Goal: Ask a question: Seek information or help from site administrators or community

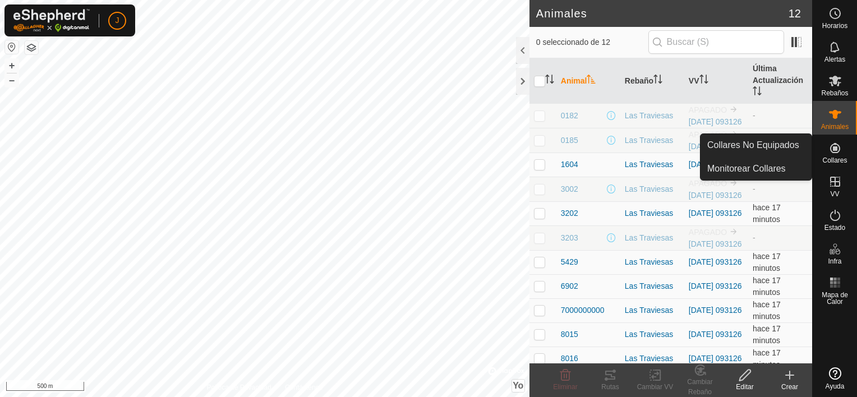
click at [831, 141] on es-neckbands-svg-icon at bounding box center [835, 148] width 20 height 18
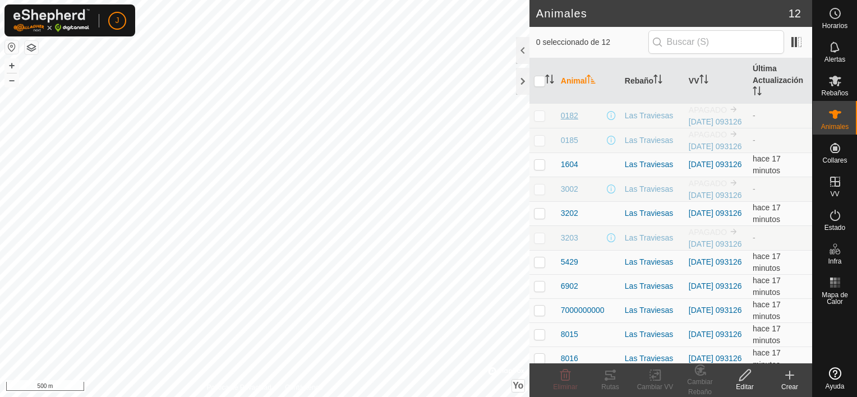
click at [576, 116] on span "0182" at bounding box center [569, 116] width 17 height 12
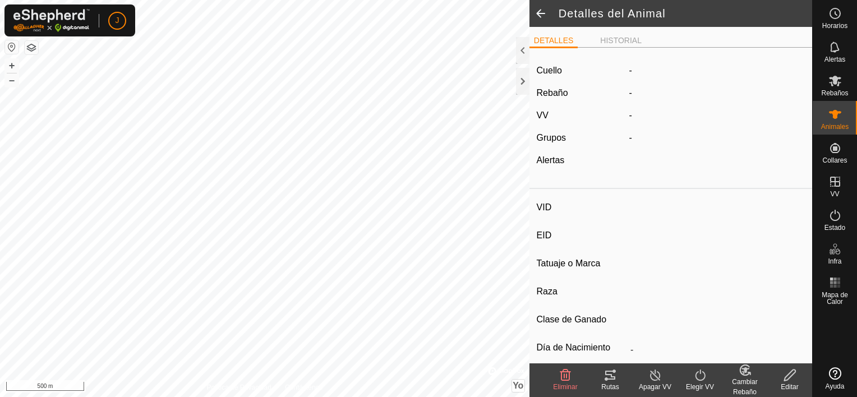
type input "0182"
type input "-"
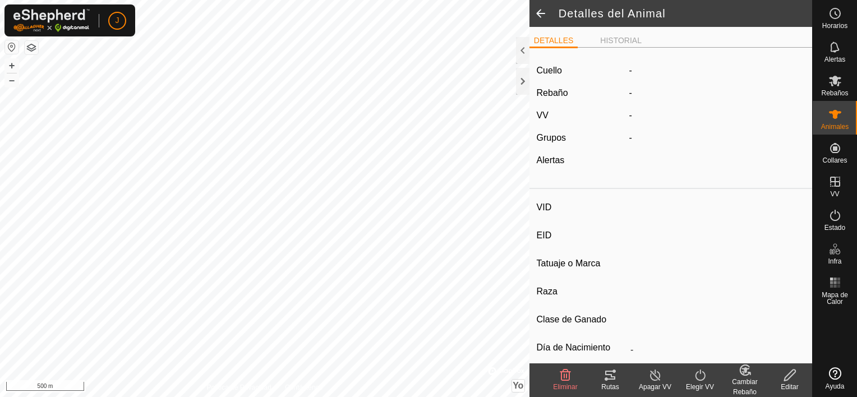
type input "0 kg"
type input "-"
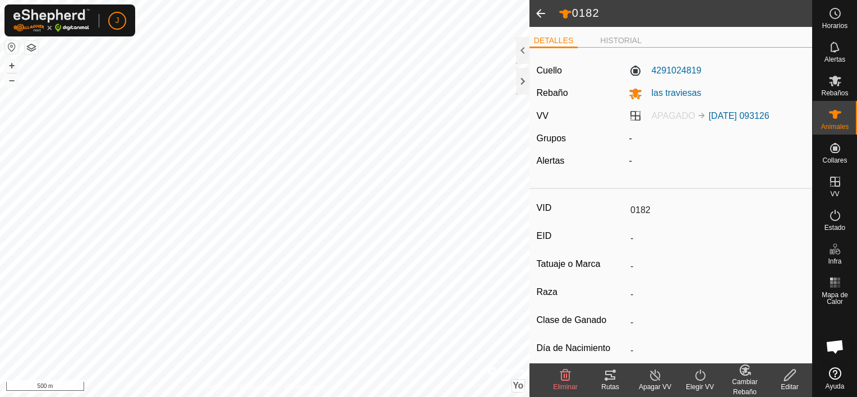
scroll to position [261, 0]
click at [543, 13] on span at bounding box center [540, 13] width 22 height 27
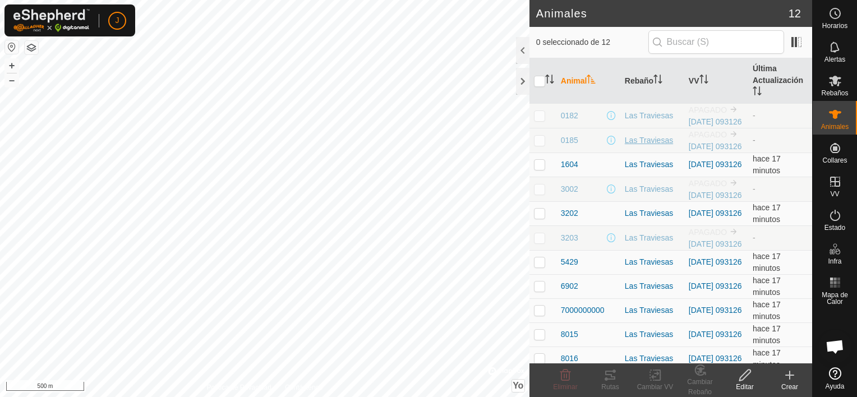
click at [633, 146] on div "Las Traviesas" at bounding box center [652, 141] width 55 height 12
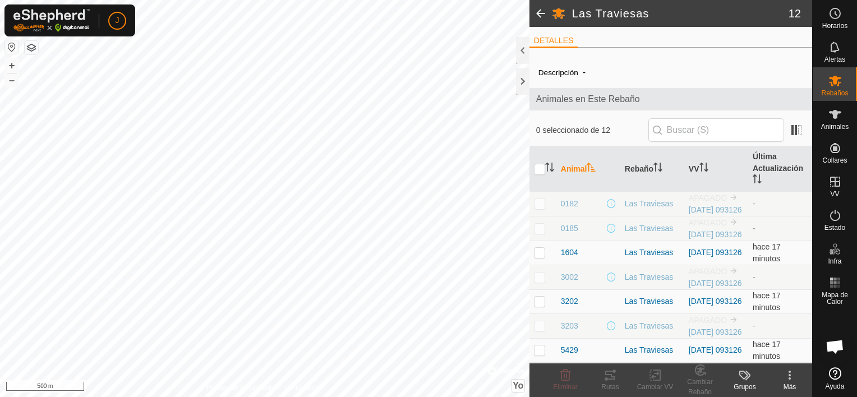
click at [532, 8] on span at bounding box center [540, 13] width 22 height 27
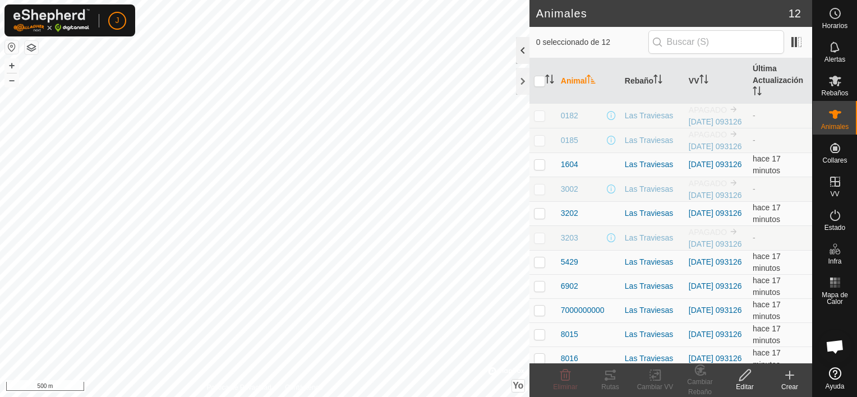
click at [518, 54] on div at bounding box center [522, 50] width 13 height 27
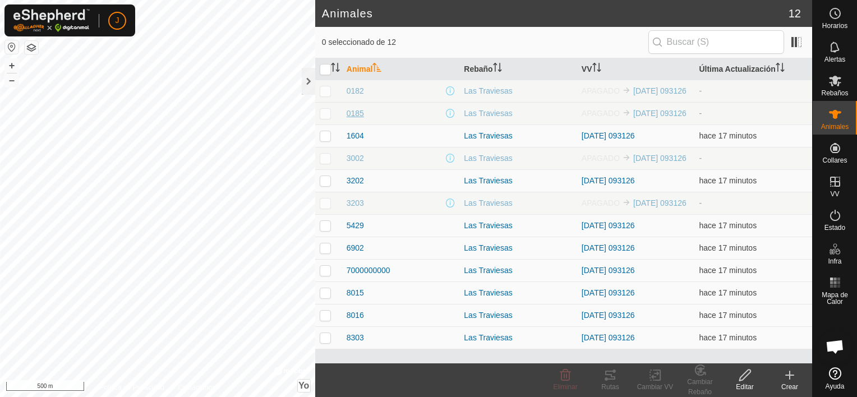
click at [359, 110] on span "0185" at bounding box center [355, 114] width 17 height 12
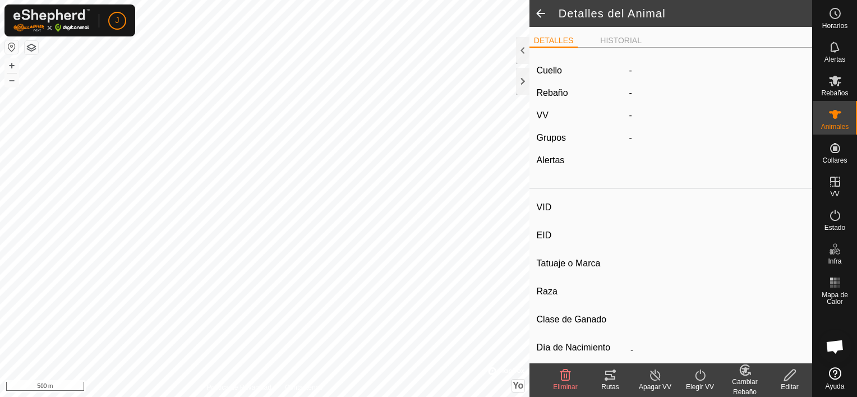
type input "0185"
type input "-"
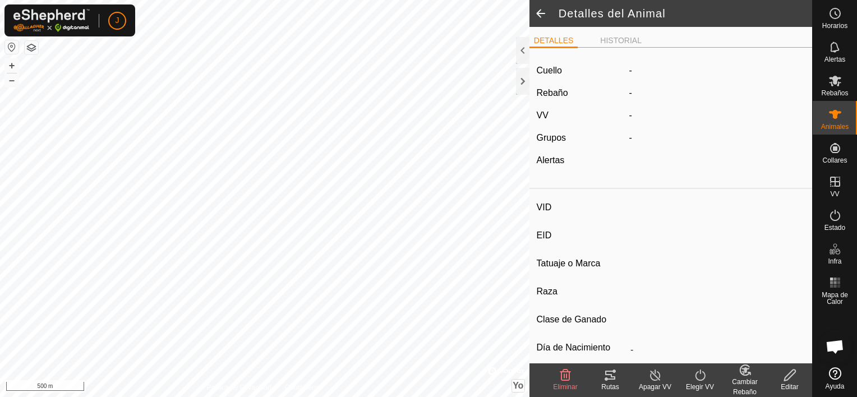
type input "0 kg"
type input "-"
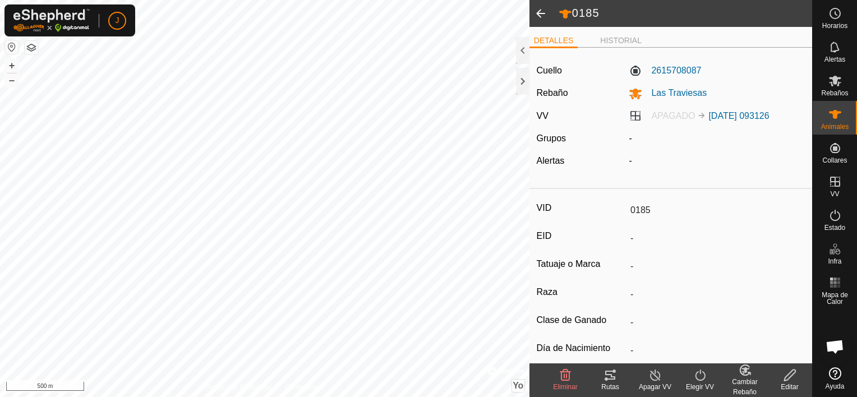
click at [539, 11] on span at bounding box center [540, 13] width 22 height 27
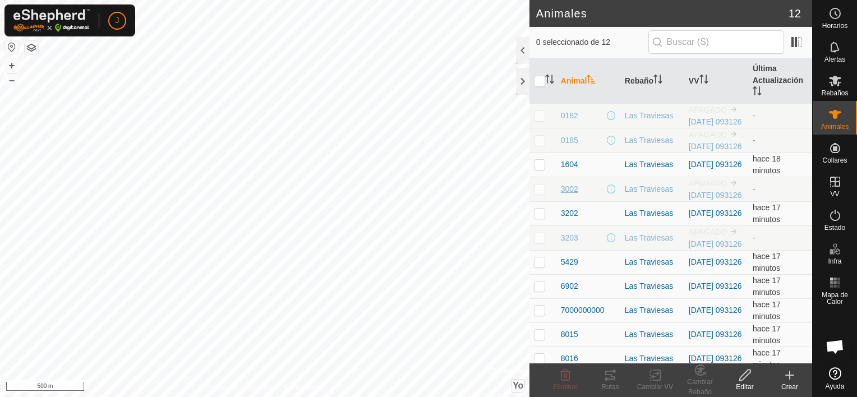
scroll to position [292, 0]
click at [573, 195] on span "3002" at bounding box center [569, 189] width 17 height 12
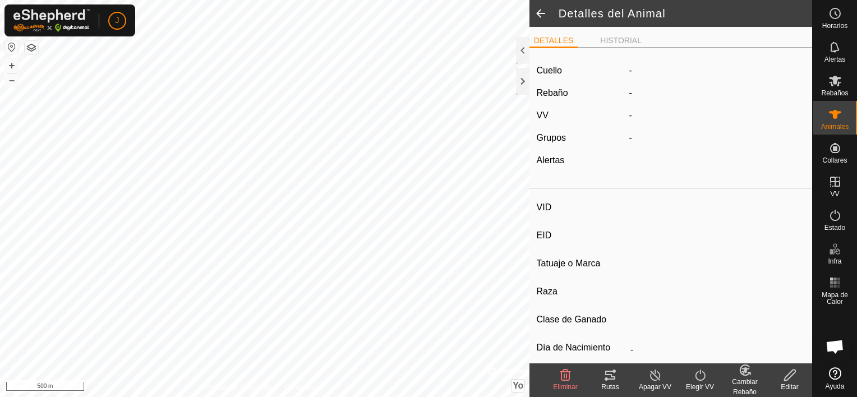
type input "3002"
type input "-"
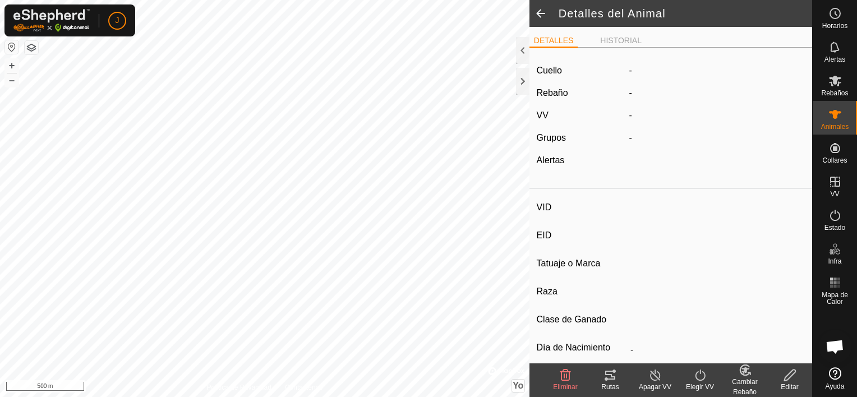
type input "0 kg"
type input "-"
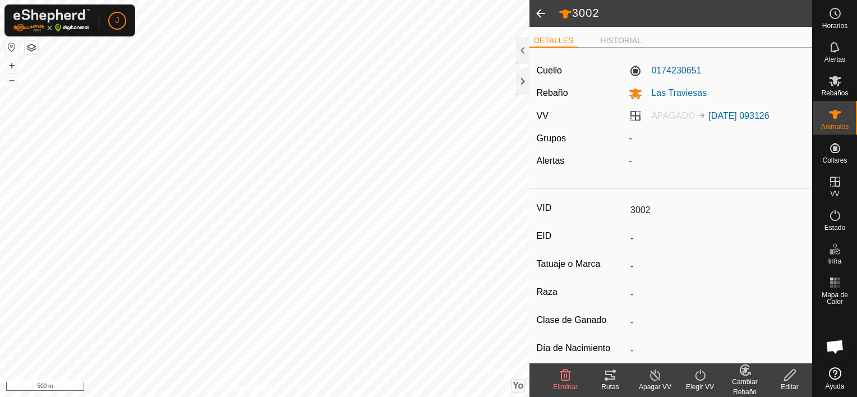
click at [542, 13] on span at bounding box center [540, 13] width 22 height 27
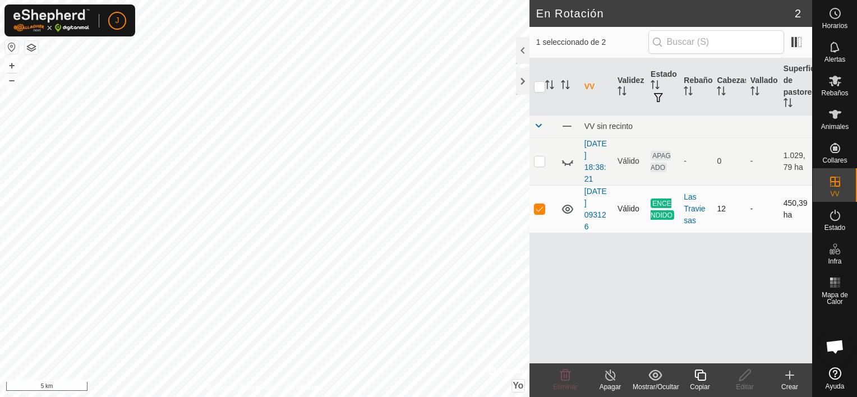
click at [536, 210] on p-checkbox at bounding box center [539, 208] width 11 height 9
click at [540, 206] on p-checkbox at bounding box center [539, 208] width 11 height 9
checkbox input "true"
click at [610, 370] on icon at bounding box center [610, 375] width 10 height 11
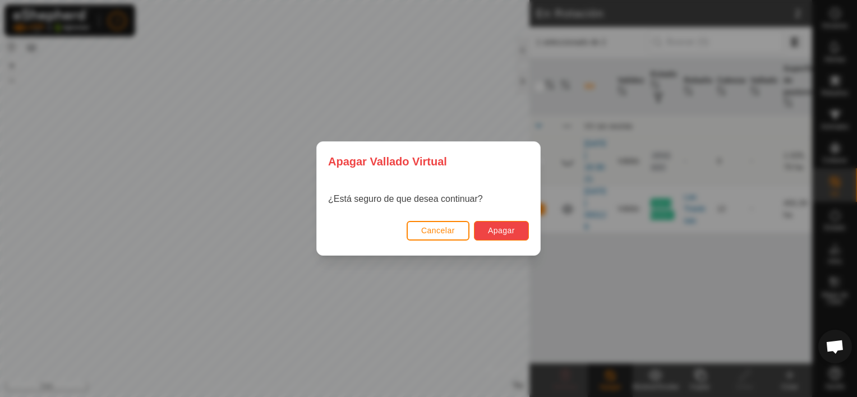
click at [507, 222] on button "Apagar" at bounding box center [501, 231] width 55 height 20
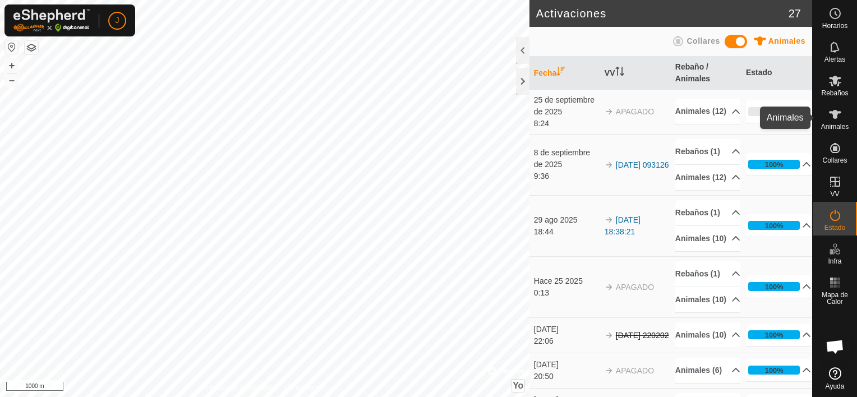
click at [836, 125] on span "Animales" at bounding box center [834, 126] width 27 height 7
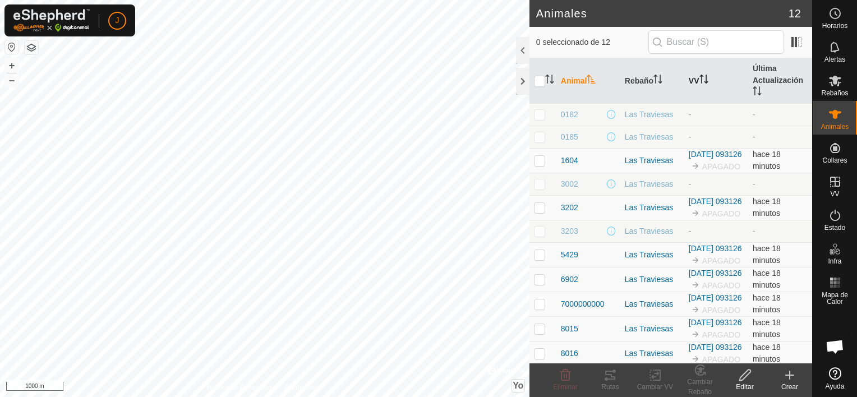
click at [691, 79] on font "VV" at bounding box center [694, 80] width 11 height 9
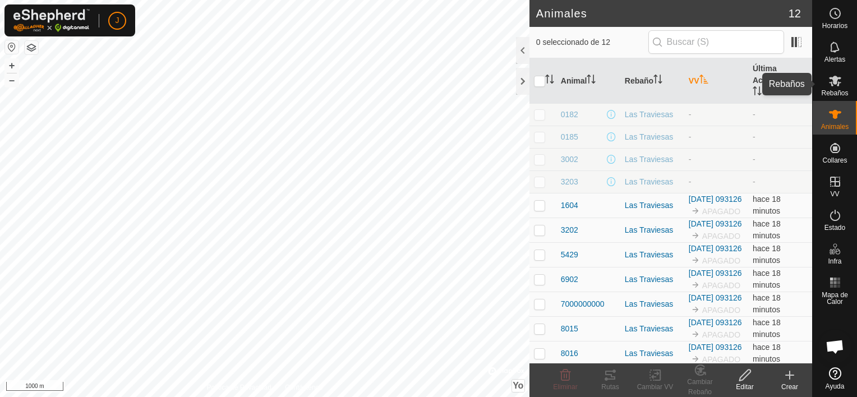
click at [842, 74] on es-mob-svg-icon at bounding box center [835, 81] width 20 height 18
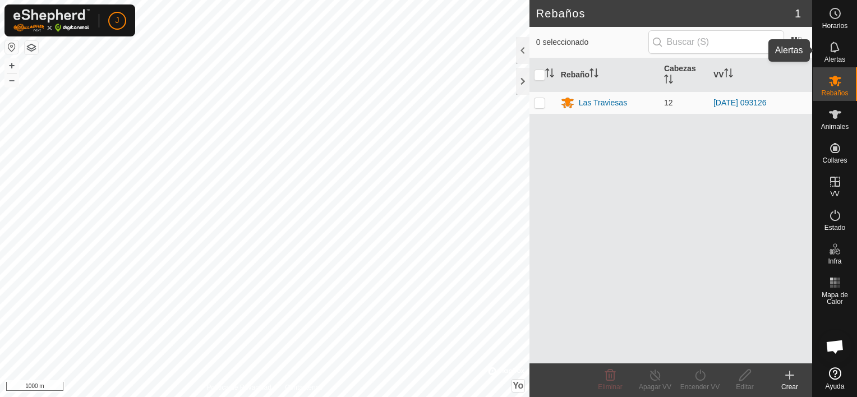
click at [836, 50] on icon at bounding box center [834, 46] width 9 height 11
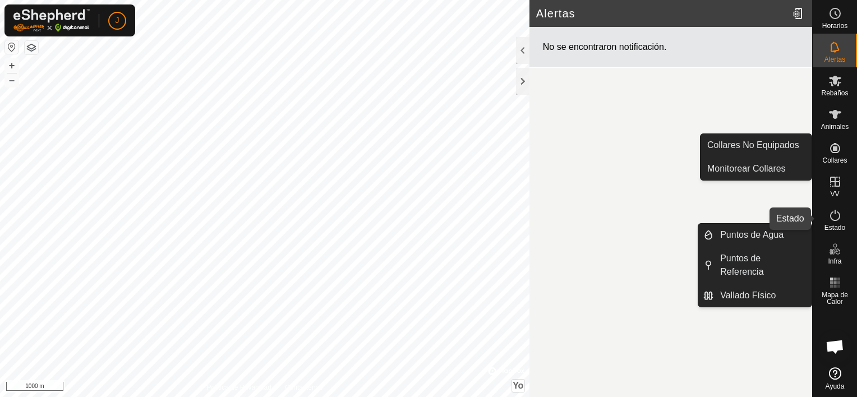
drag, startPoint x: 847, startPoint y: 218, endPoint x: 837, endPoint y: 217, distance: 10.1
click at [847, 218] on div "Estado" at bounding box center [835, 219] width 44 height 34
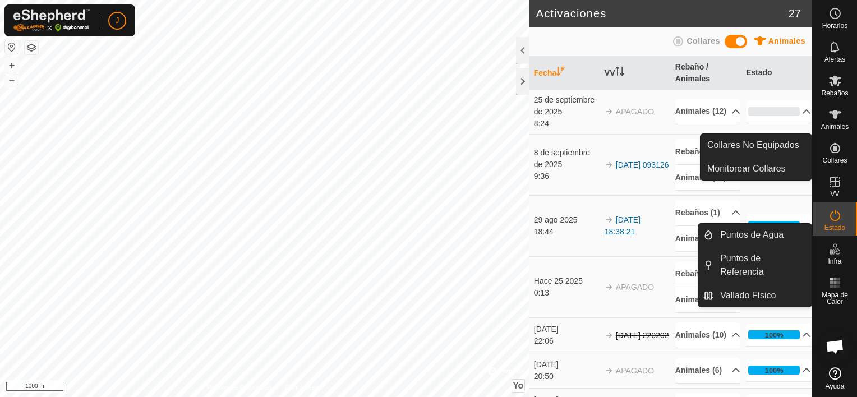
click at [837, 217] on icon at bounding box center [834, 215] width 13 height 13
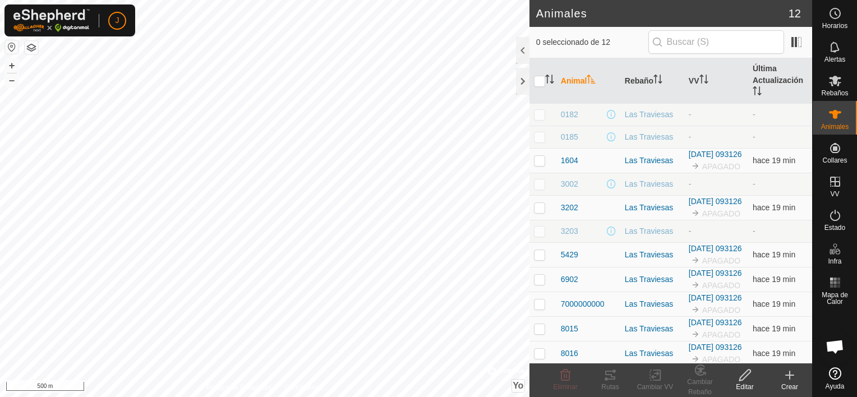
scroll to position [322, 0]
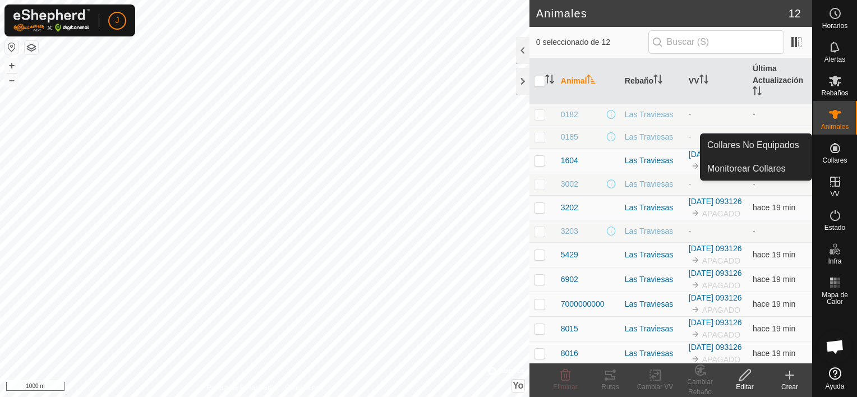
click at [839, 149] on icon at bounding box center [835, 148] width 10 height 10
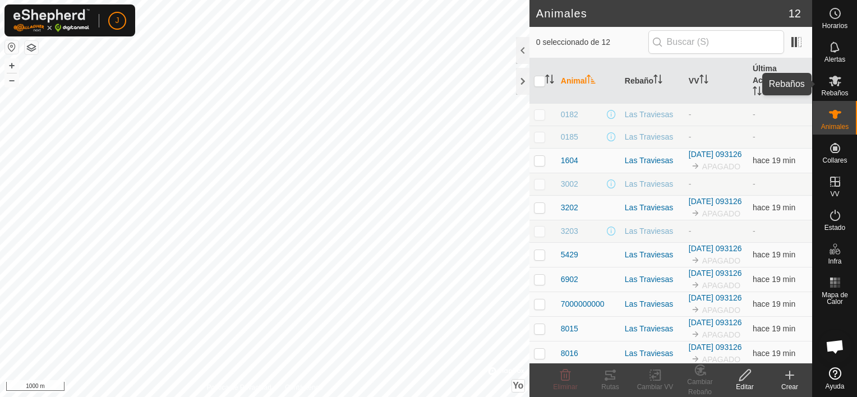
click at [837, 85] on icon at bounding box center [835, 81] width 12 height 11
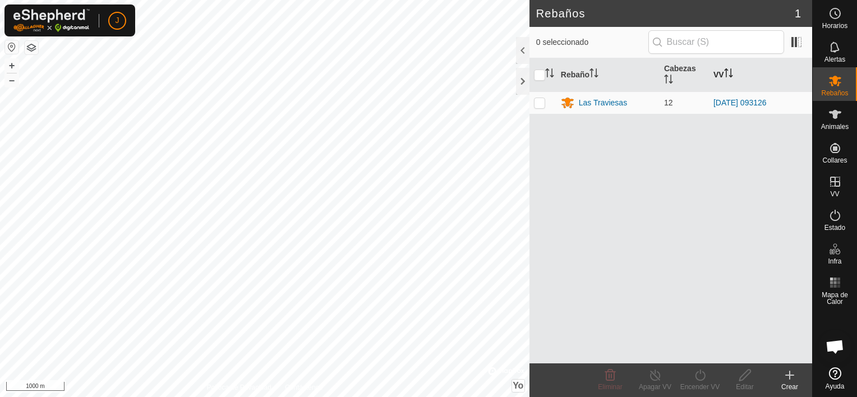
click at [722, 72] on font "VV" at bounding box center [718, 74] width 11 height 9
click at [801, 40] on span at bounding box center [796, 42] width 18 height 18
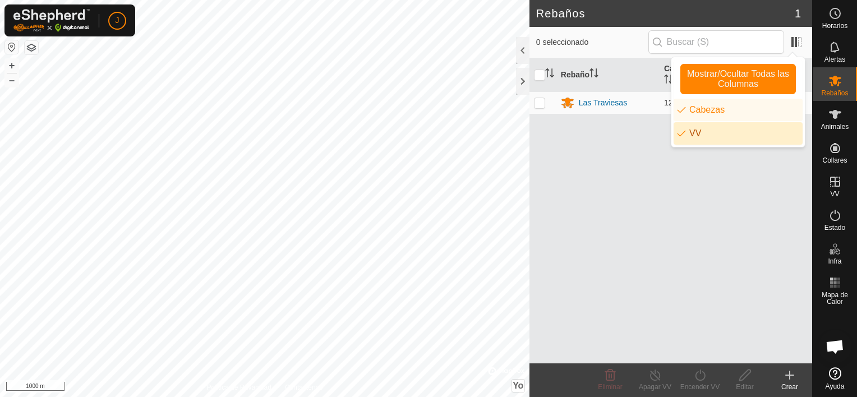
click at [706, 130] on li "VV" at bounding box center [737, 133] width 129 height 22
click at [523, 47] on div at bounding box center [522, 50] width 13 height 27
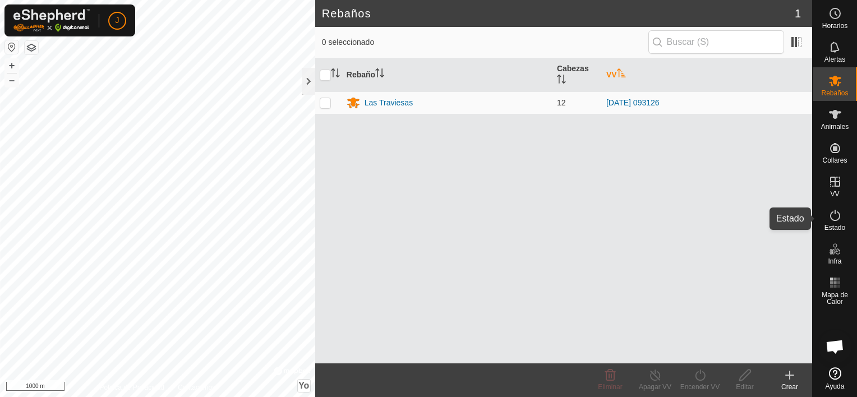
click at [843, 221] on es-activation-svg-icon at bounding box center [835, 215] width 20 height 18
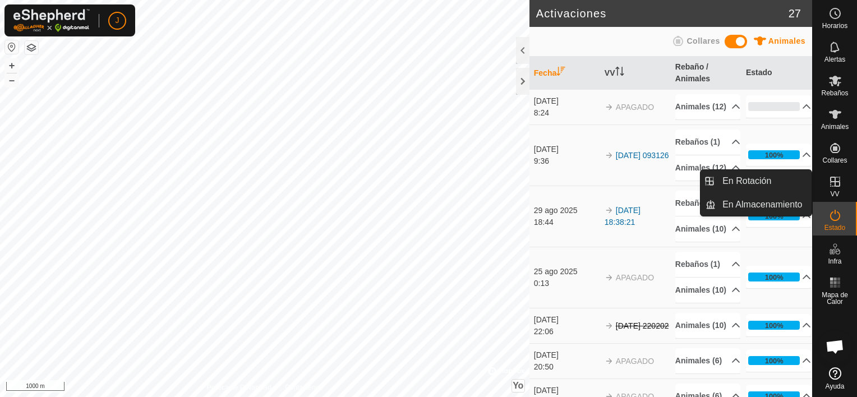
click at [834, 186] on icon at bounding box center [834, 181] width 13 height 13
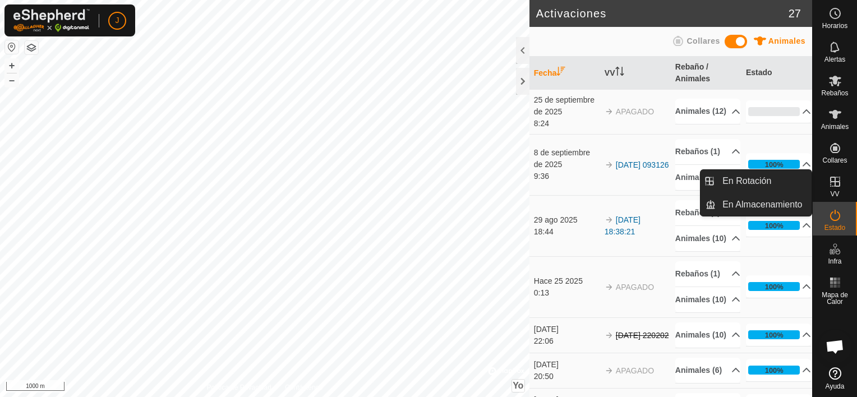
click at [837, 182] on icon at bounding box center [835, 182] width 10 height 10
drag, startPoint x: 805, startPoint y: 184, endPoint x: 791, endPoint y: 186, distance: 14.8
click at [791, 186] on link "En Rotación" at bounding box center [764, 181] width 96 height 22
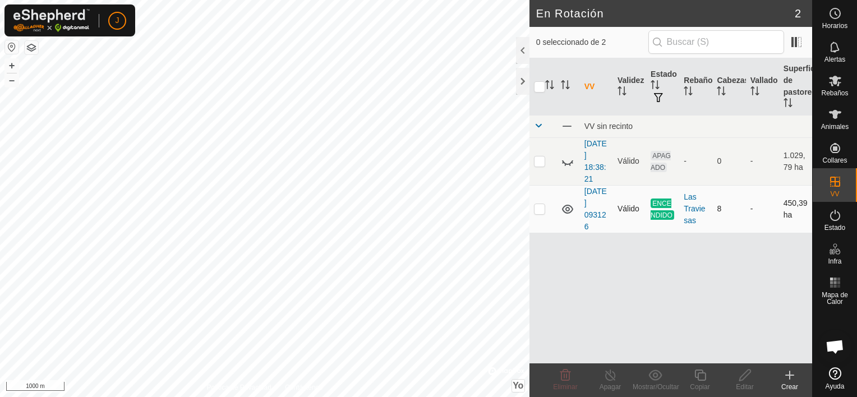
click at [535, 209] on p-checkbox at bounding box center [539, 208] width 11 height 9
checkbox input "true"
click at [614, 379] on icon at bounding box center [610, 374] width 14 height 13
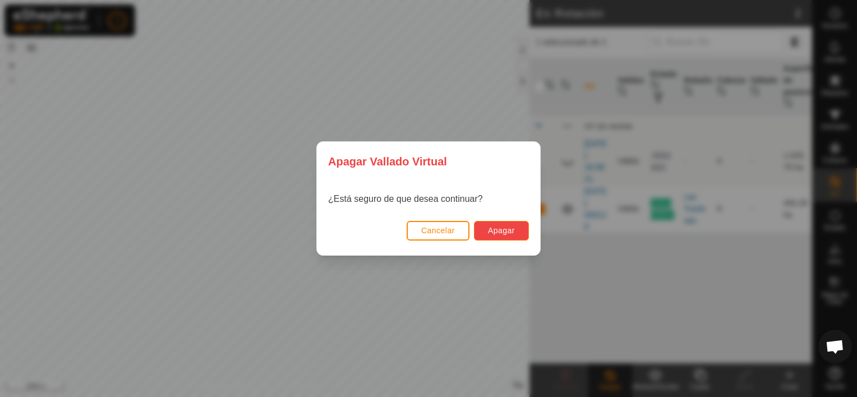
click at [490, 236] on button "Apagar" at bounding box center [501, 231] width 55 height 20
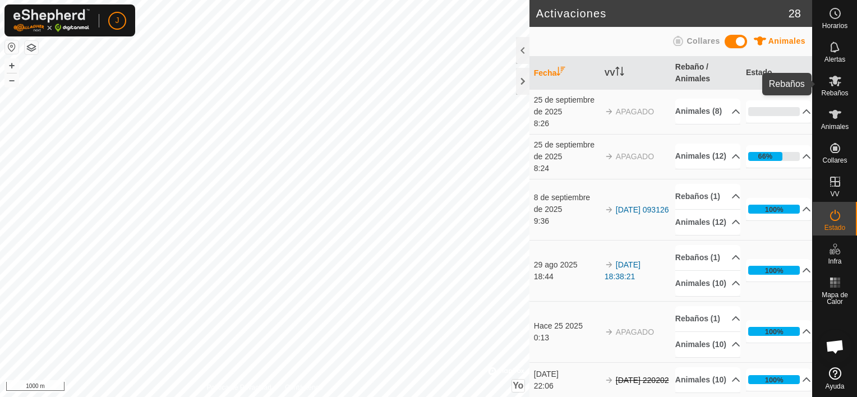
click at [839, 87] on icon at bounding box center [834, 80] width 13 height 13
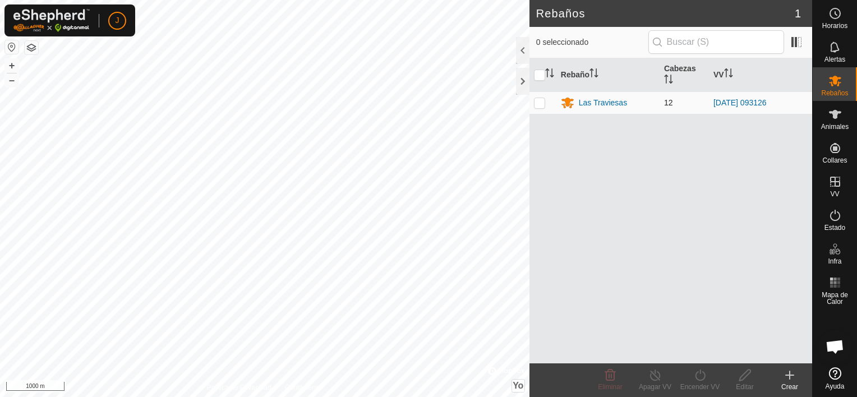
click at [541, 103] on p-checkbox at bounding box center [539, 102] width 11 height 9
checkbox input "true"
click at [651, 376] on icon at bounding box center [655, 374] width 14 height 13
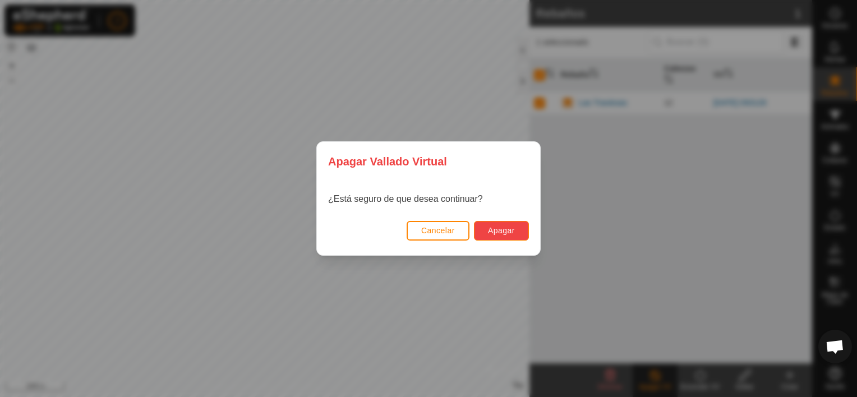
click at [517, 227] on button "Apagar" at bounding box center [501, 231] width 55 height 20
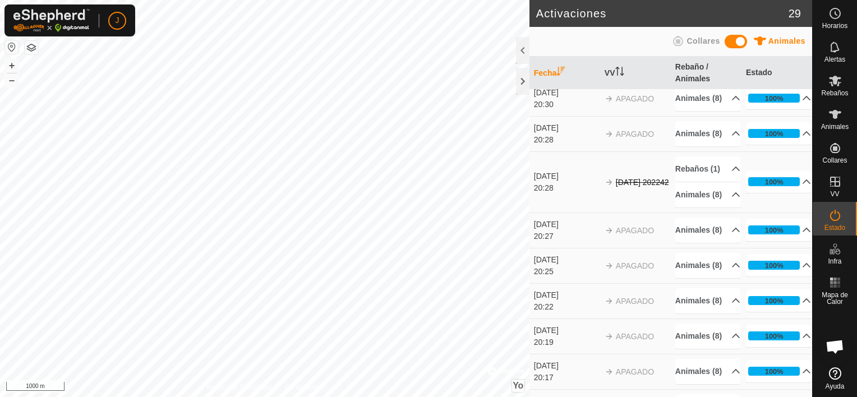
scroll to position [280, 0]
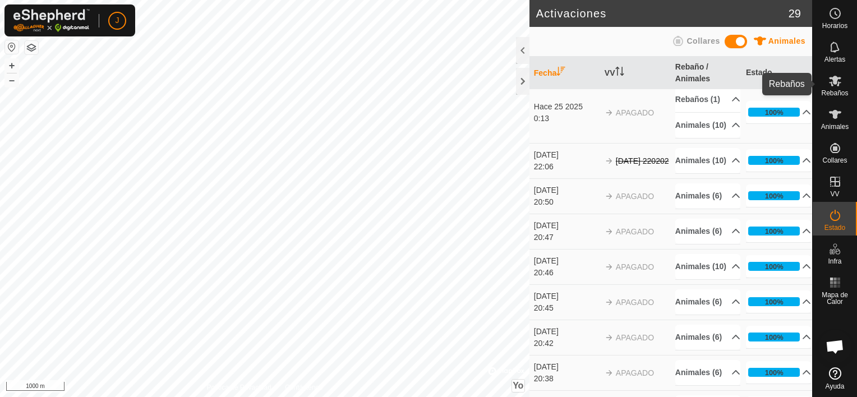
click at [833, 82] on icon at bounding box center [835, 81] width 12 height 11
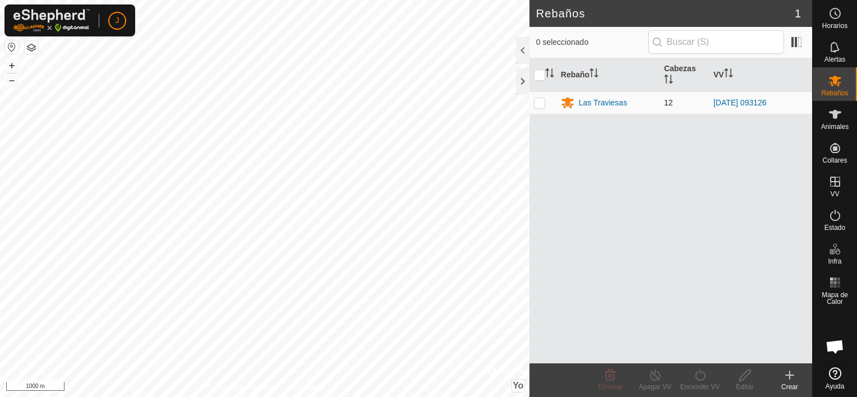
click at [533, 98] on td at bounding box center [542, 102] width 27 height 22
checkbox input "true"
click at [605, 386] on span "Eliminar" at bounding box center [610, 387] width 24 height 8
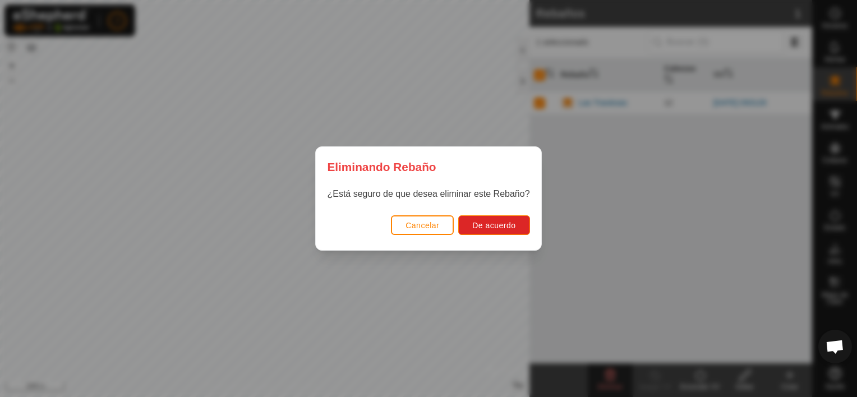
click at [414, 222] on span "Cancelar" at bounding box center [422, 225] width 34 height 9
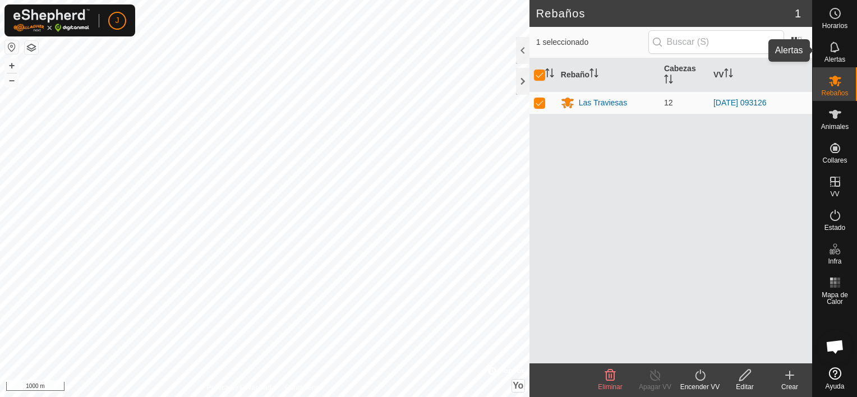
click at [837, 39] on es-notification-svg-icon at bounding box center [835, 47] width 20 height 18
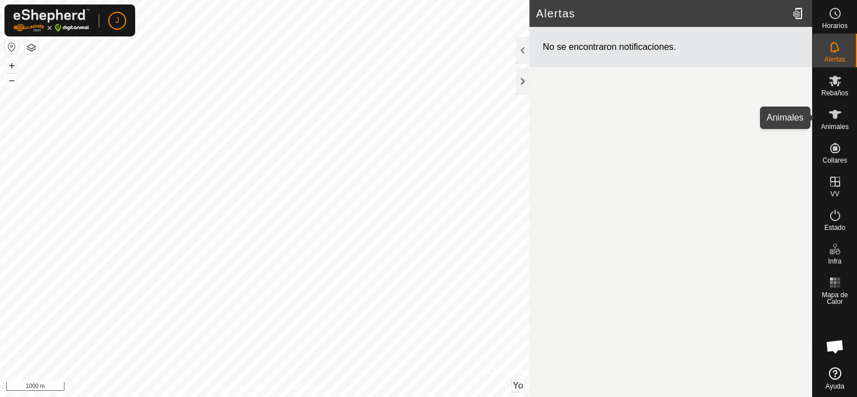
click at [834, 122] on es-animals-svg-icon at bounding box center [835, 114] width 20 height 18
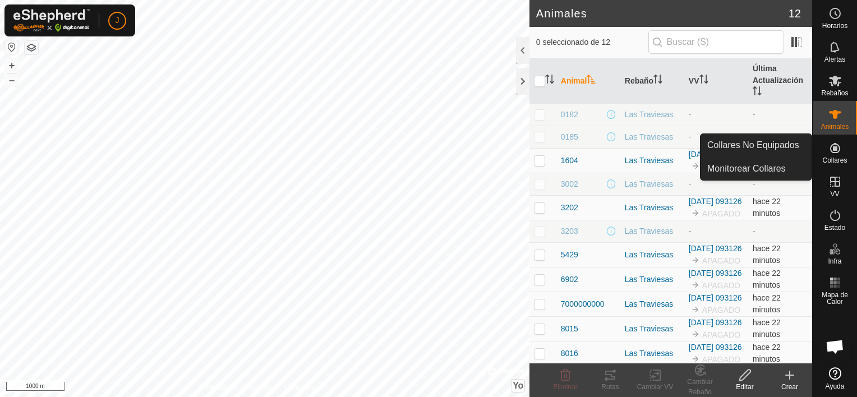
click at [836, 155] on es-neckbands-svg-icon at bounding box center [835, 148] width 20 height 18
click at [783, 144] on link "Collares No Equipados" at bounding box center [755, 145] width 111 height 22
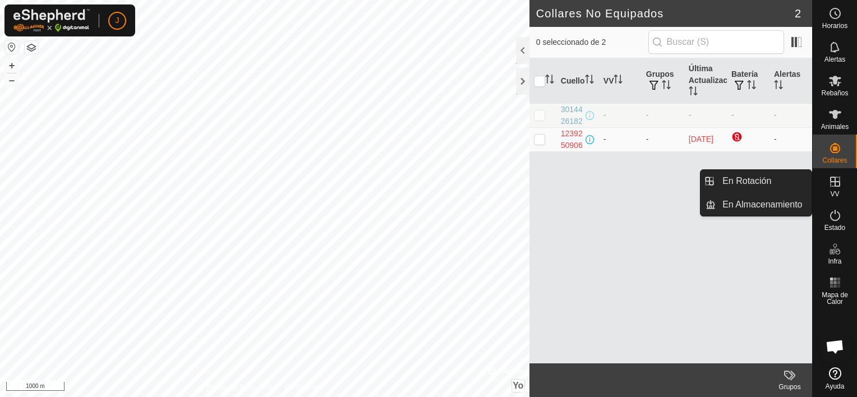
click at [836, 187] on icon at bounding box center [834, 181] width 13 height 13
click at [782, 177] on link "En Rotación" at bounding box center [764, 181] width 96 height 22
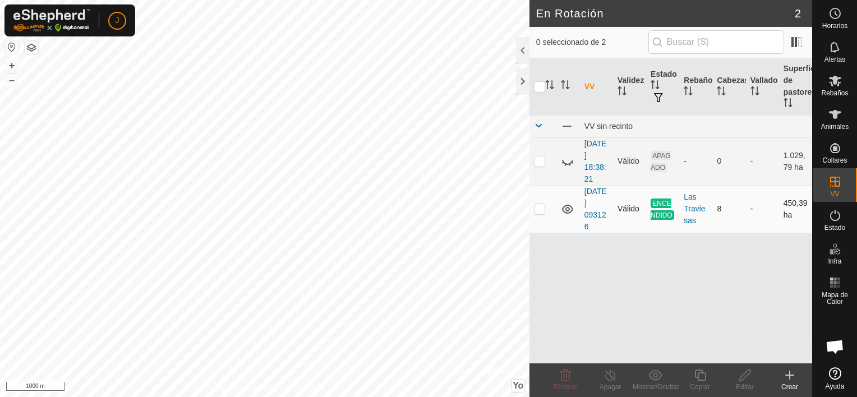
click at [543, 209] on p-checkbox at bounding box center [539, 208] width 11 height 9
checkbox input "true"
click at [609, 382] on div "Apagar" at bounding box center [610, 387] width 45 height 10
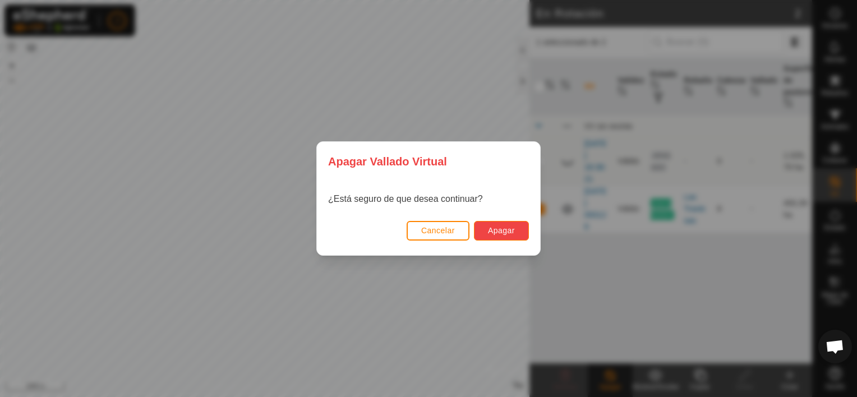
click at [522, 230] on button "Apagar" at bounding box center [501, 231] width 55 height 20
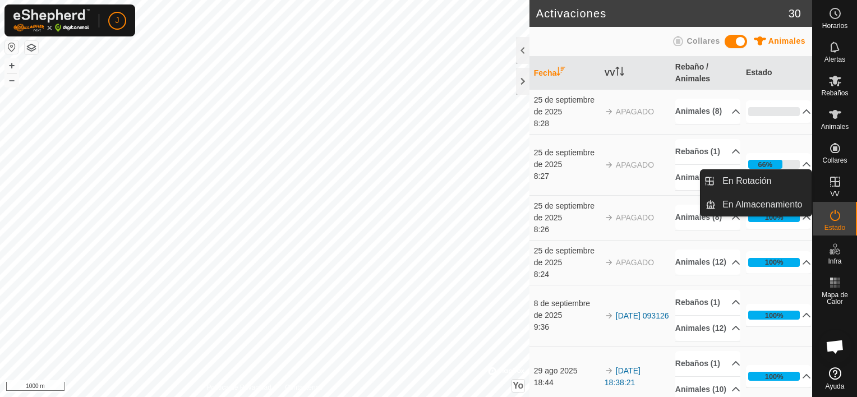
click at [834, 191] on span "VV" at bounding box center [834, 194] width 9 height 7
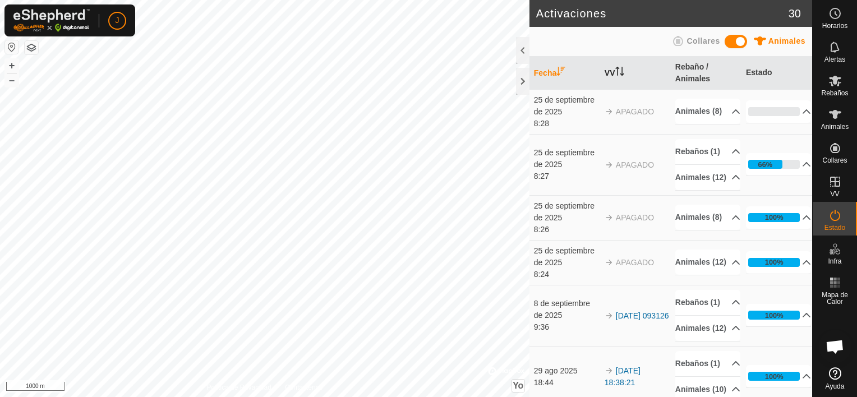
click at [605, 72] on font "VV" at bounding box center [610, 72] width 11 height 9
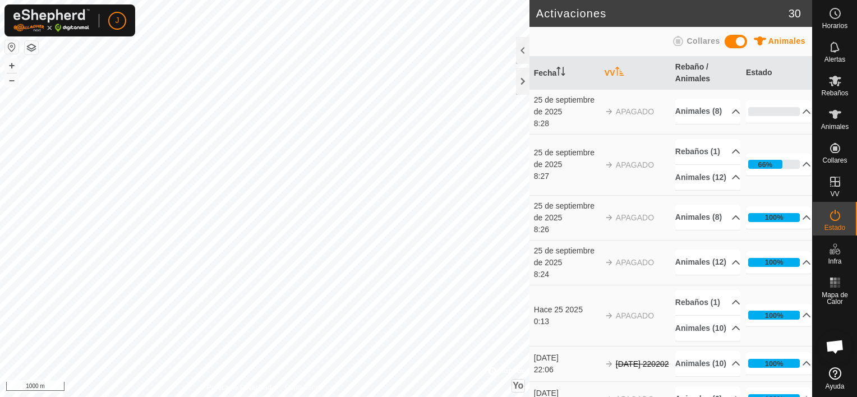
click at [605, 72] on font "VV" at bounding box center [610, 72] width 11 height 9
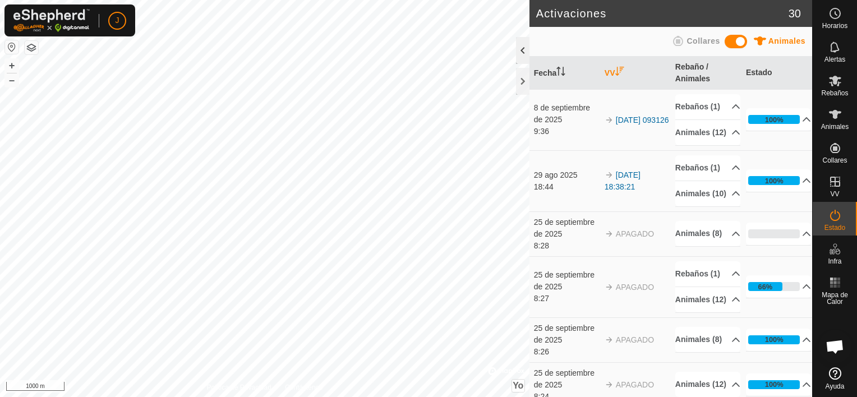
click at [520, 51] on div at bounding box center [522, 50] width 13 height 27
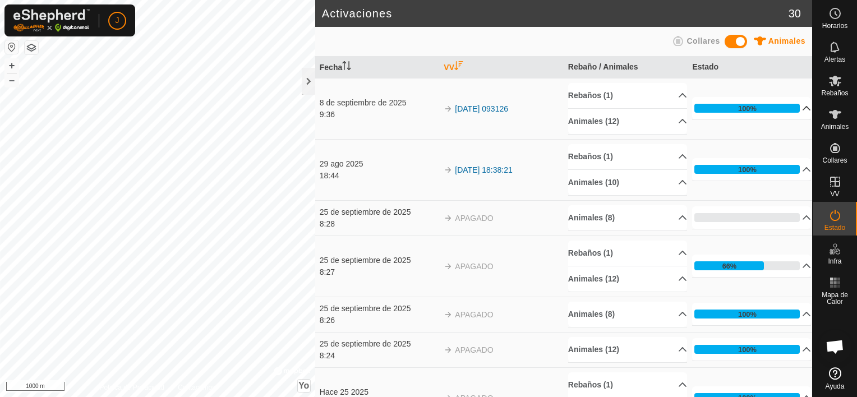
click at [787, 108] on p-accordion-header "100%" at bounding box center [751, 108] width 119 height 22
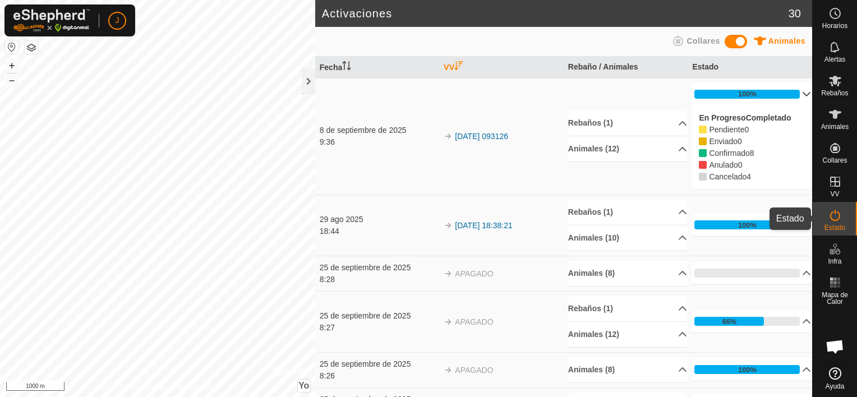
click at [837, 217] on icon at bounding box center [834, 215] width 13 height 13
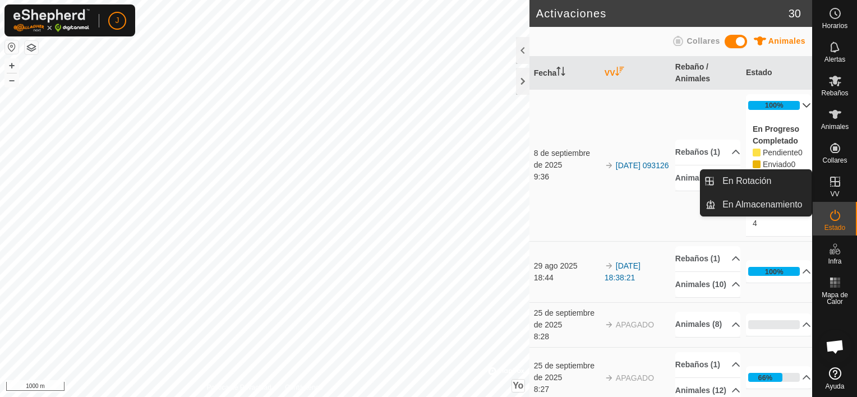
click at [835, 182] on icon at bounding box center [834, 181] width 13 height 13
click at [830, 187] on icon at bounding box center [834, 181] width 13 height 13
click at [753, 205] on link "En Almacenamiento" at bounding box center [764, 204] width 96 height 22
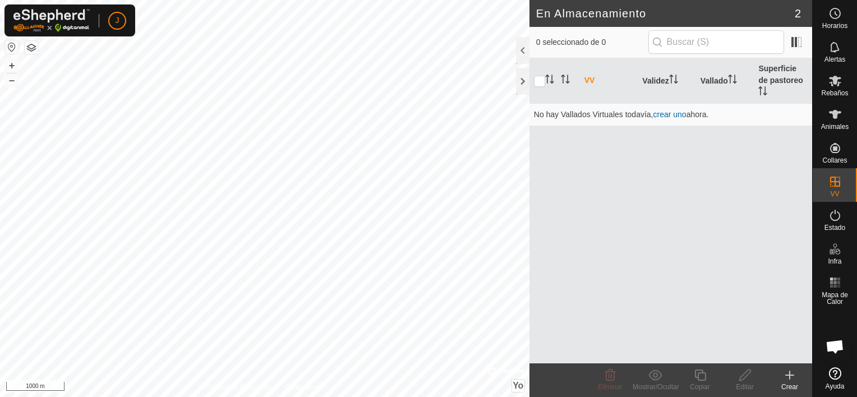
click at [592, 76] on font "VV" at bounding box center [589, 80] width 11 height 9
click at [534, 78] on input "checkbox" at bounding box center [539, 81] width 11 height 11
checkbox input "true"
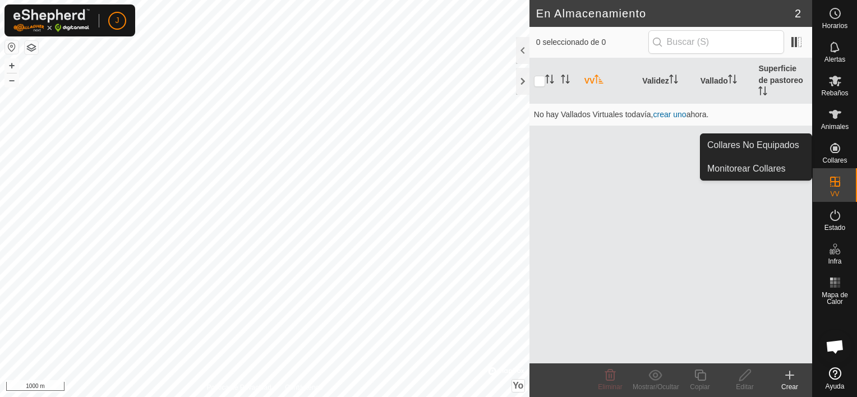
click at [826, 148] on es-neckbands-svg-icon at bounding box center [835, 148] width 20 height 18
click at [781, 168] on link "Monitorear Collares" at bounding box center [755, 169] width 111 height 22
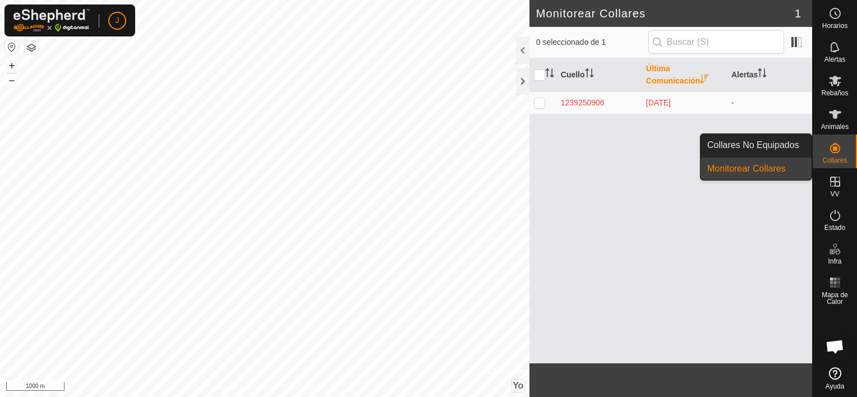
click at [837, 157] on span "Collares" at bounding box center [834, 160] width 25 height 7
click at [790, 145] on link "Collares No Equipados" at bounding box center [755, 145] width 111 height 22
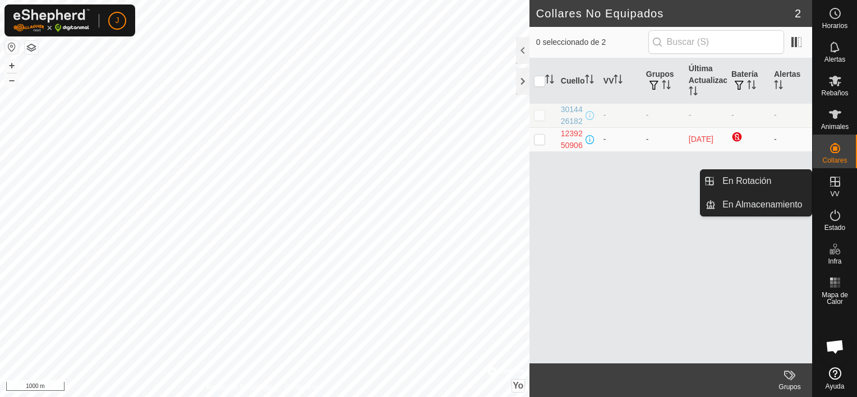
click at [842, 174] on es-virtualpaddocks-svg-icon at bounding box center [835, 182] width 20 height 18
click at [772, 206] on link "En Almacenamiento" at bounding box center [764, 204] width 96 height 22
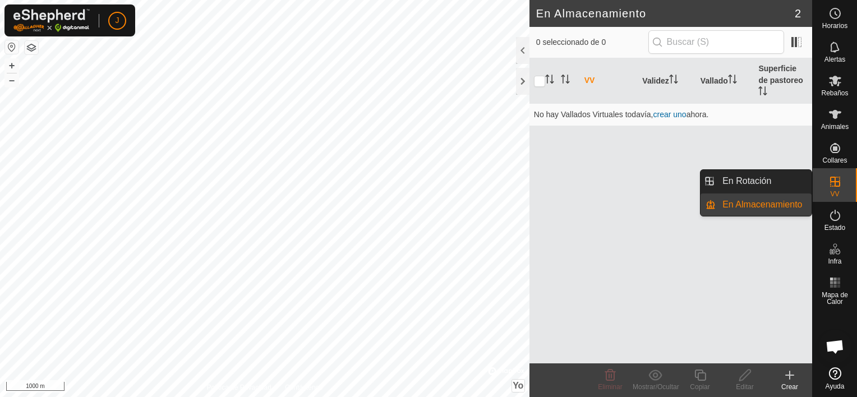
click at [802, 177] on link "En Rotación" at bounding box center [764, 181] width 96 height 22
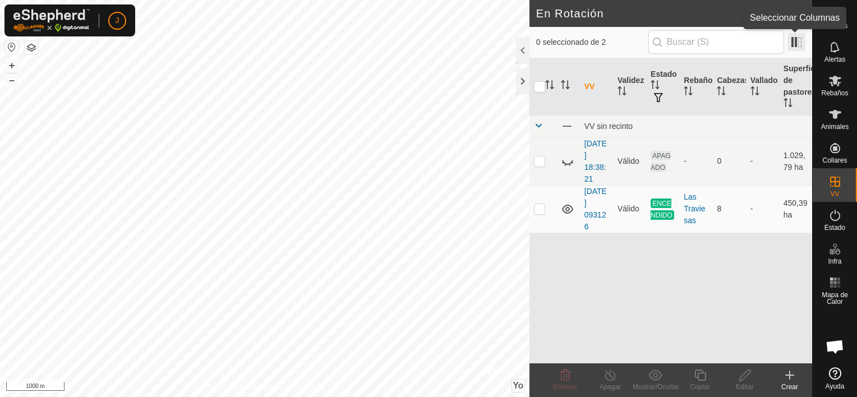
click at [797, 42] on span at bounding box center [796, 42] width 18 height 18
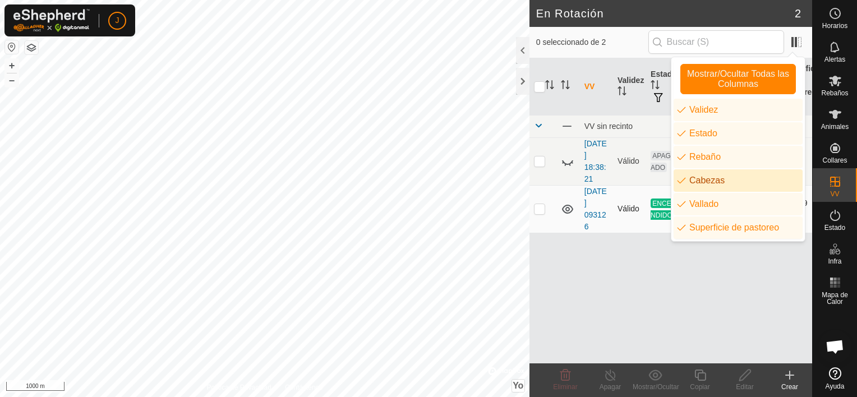
click at [541, 212] on p-checkbox at bounding box center [539, 208] width 11 height 9
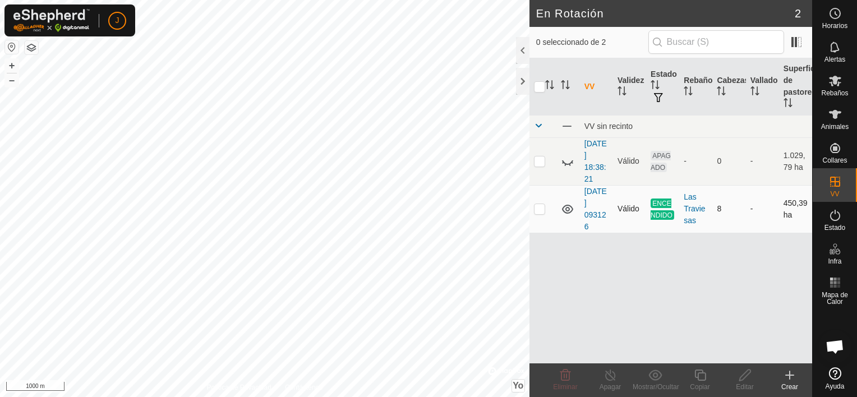
checkbox input "true"
click at [662, 73] on font "Estado" at bounding box center [663, 74] width 26 height 9
click at [610, 379] on icon at bounding box center [610, 374] width 14 height 13
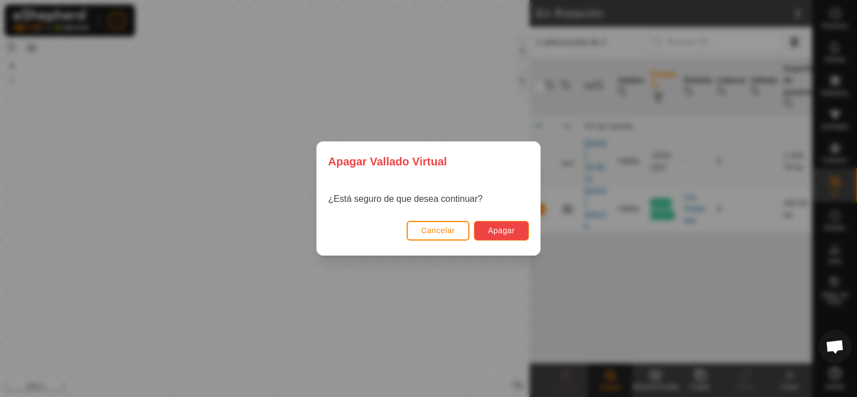
click at [503, 233] on span "Apagar" at bounding box center [501, 230] width 27 height 9
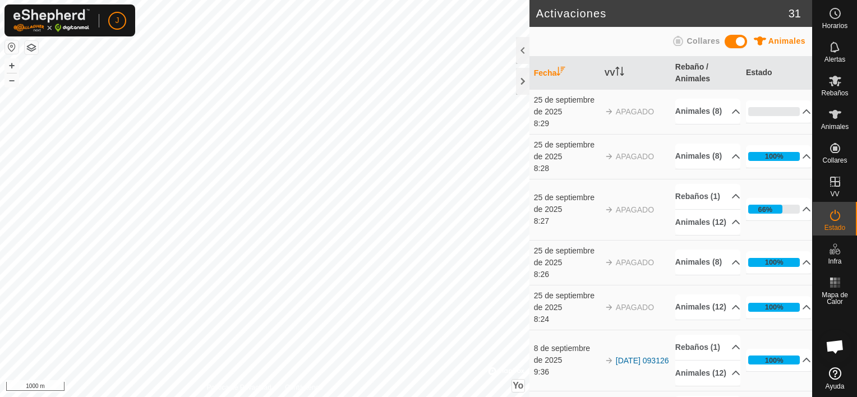
click at [832, 350] on span "Chat abierto" at bounding box center [834, 348] width 19 height 16
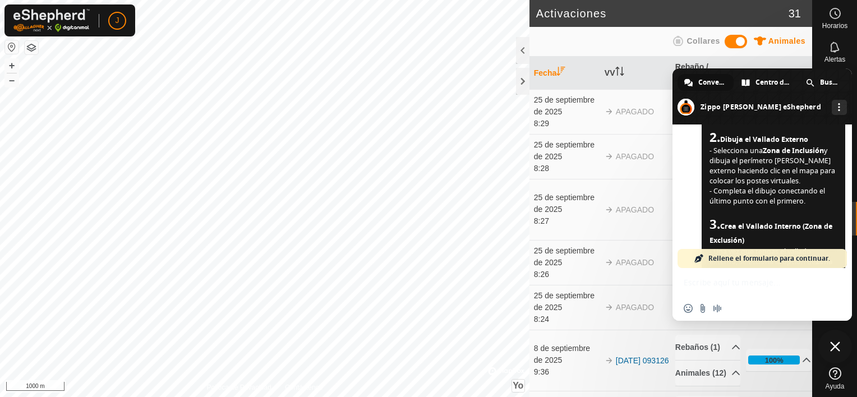
scroll to position [905, 0]
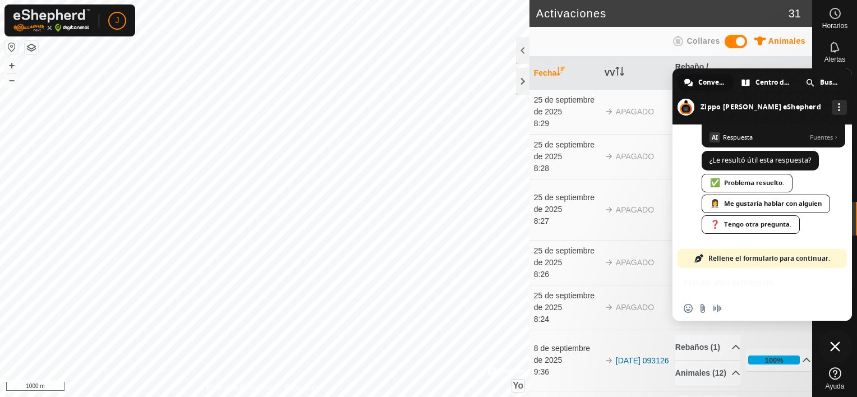
click at [762, 290] on div "Insertar un emoji Enviar un archivo Grabar mensaje de audio" at bounding box center [761, 294] width 179 height 53
click at [772, 225] on div "❓ Tengo otra pregunta." at bounding box center [751, 224] width 98 height 19
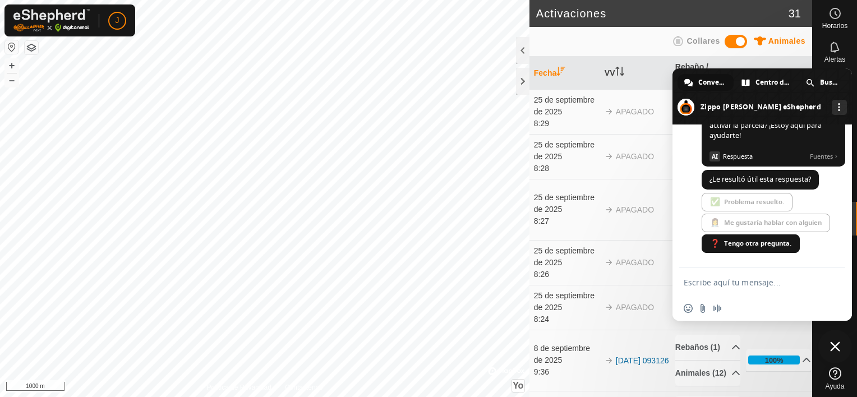
scroll to position [886, 0]
type textarea "como [PERSON_NAME]"
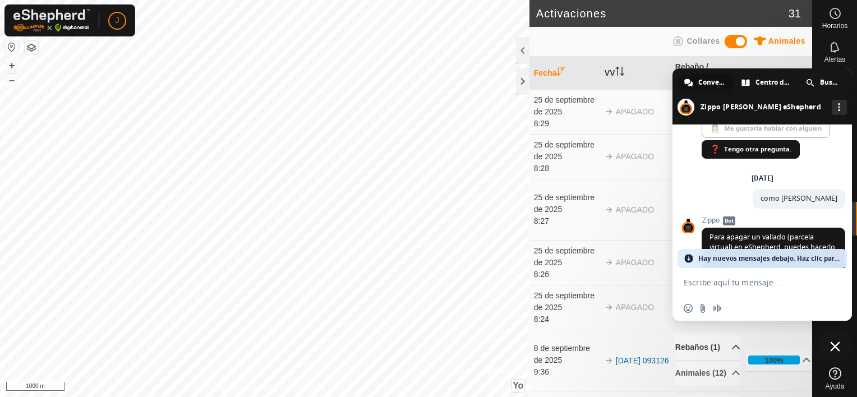
scroll to position [948, 0]
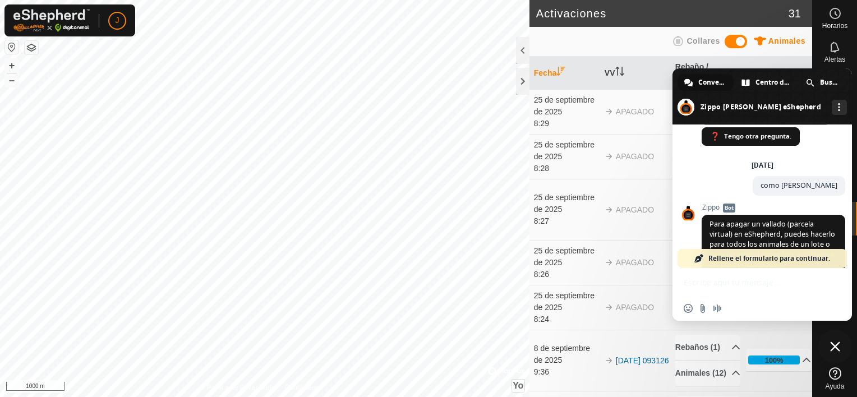
click at [829, 258] on div "Rellene el formulario para continuar." at bounding box center [761, 258] width 169 height 19
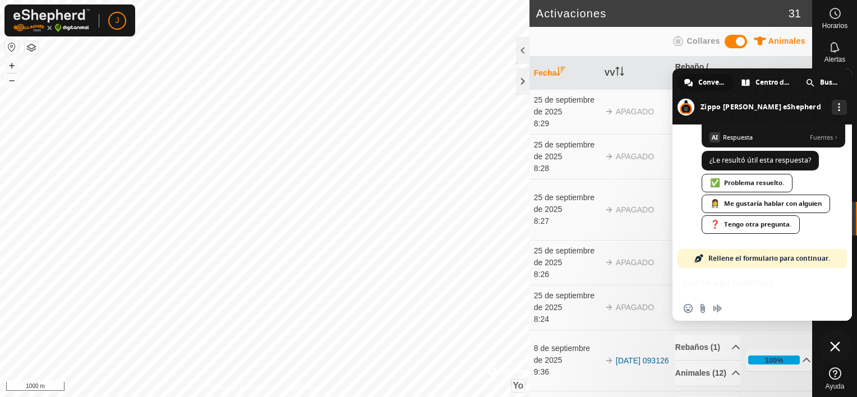
scroll to position [1803, 0]
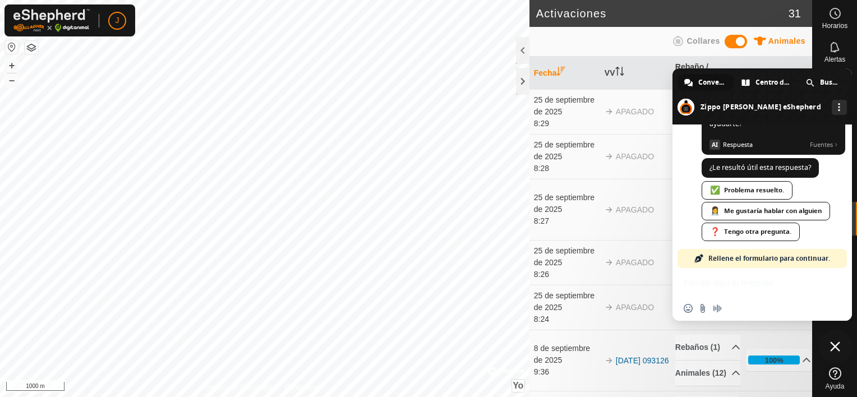
drag, startPoint x: 839, startPoint y: 216, endPoint x: 856, endPoint y: 273, distance: 58.7
click at [841, 206] on div "[PERSON_NAME] eShepherd ¡Hola! ¿En qué te puedo ayudar? [DATE] como creae un [P…" at bounding box center [761, 196] width 179 height 144
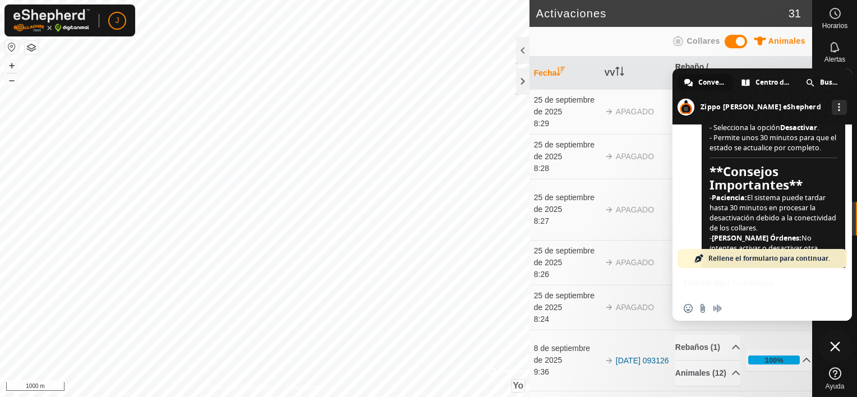
scroll to position [1438, 0]
